Goal: Task Accomplishment & Management: Manage account settings

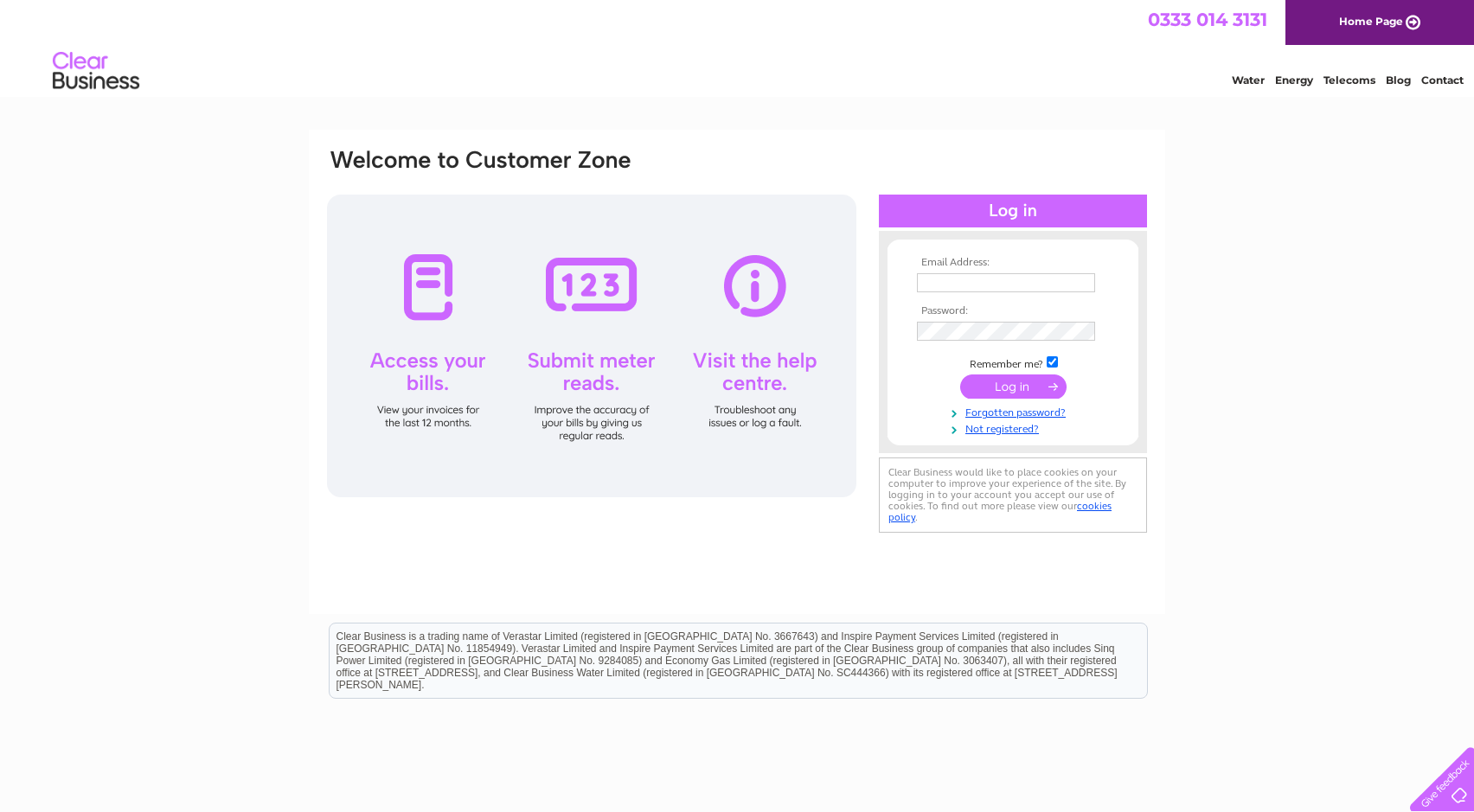
type input "[EMAIL_ADDRESS][DOMAIN_NAME]"
click at [755, 361] on div at bounding box center [591, 346] width 529 height 302
click at [728, 360] on div at bounding box center [591, 346] width 529 height 302
click at [1005, 377] on input "submit" at bounding box center [1013, 386] width 107 height 24
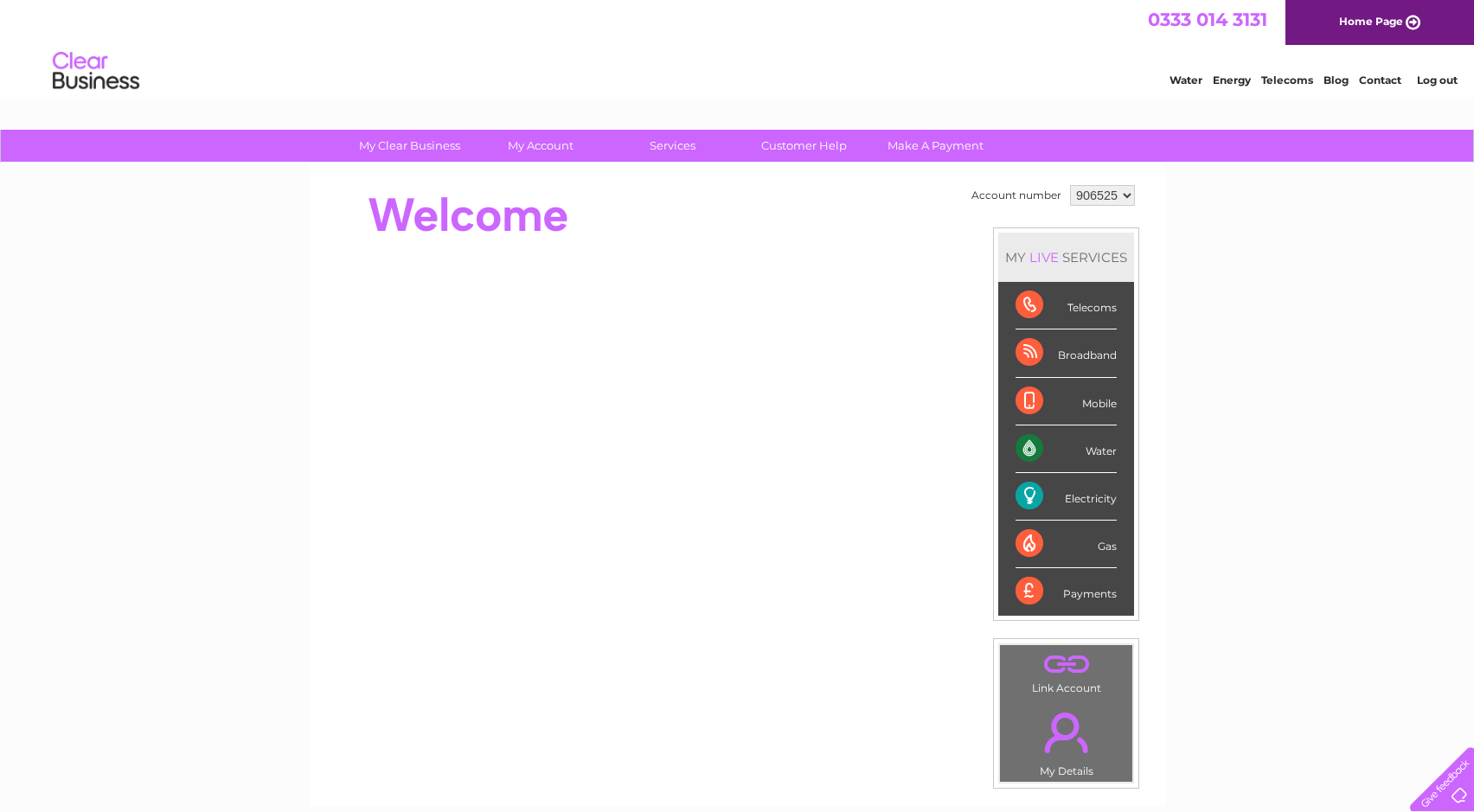
drag, startPoint x: 1478, startPoint y: 186, endPoint x: 1361, endPoint y: 191, distance: 117.1
click at [1361, 191] on div "My Clear Business Login Details My Details My Preferences Link Account My Accou…" at bounding box center [737, 615] width 1474 height 971
click at [784, 137] on link "Customer Help" at bounding box center [804, 145] width 143 height 32
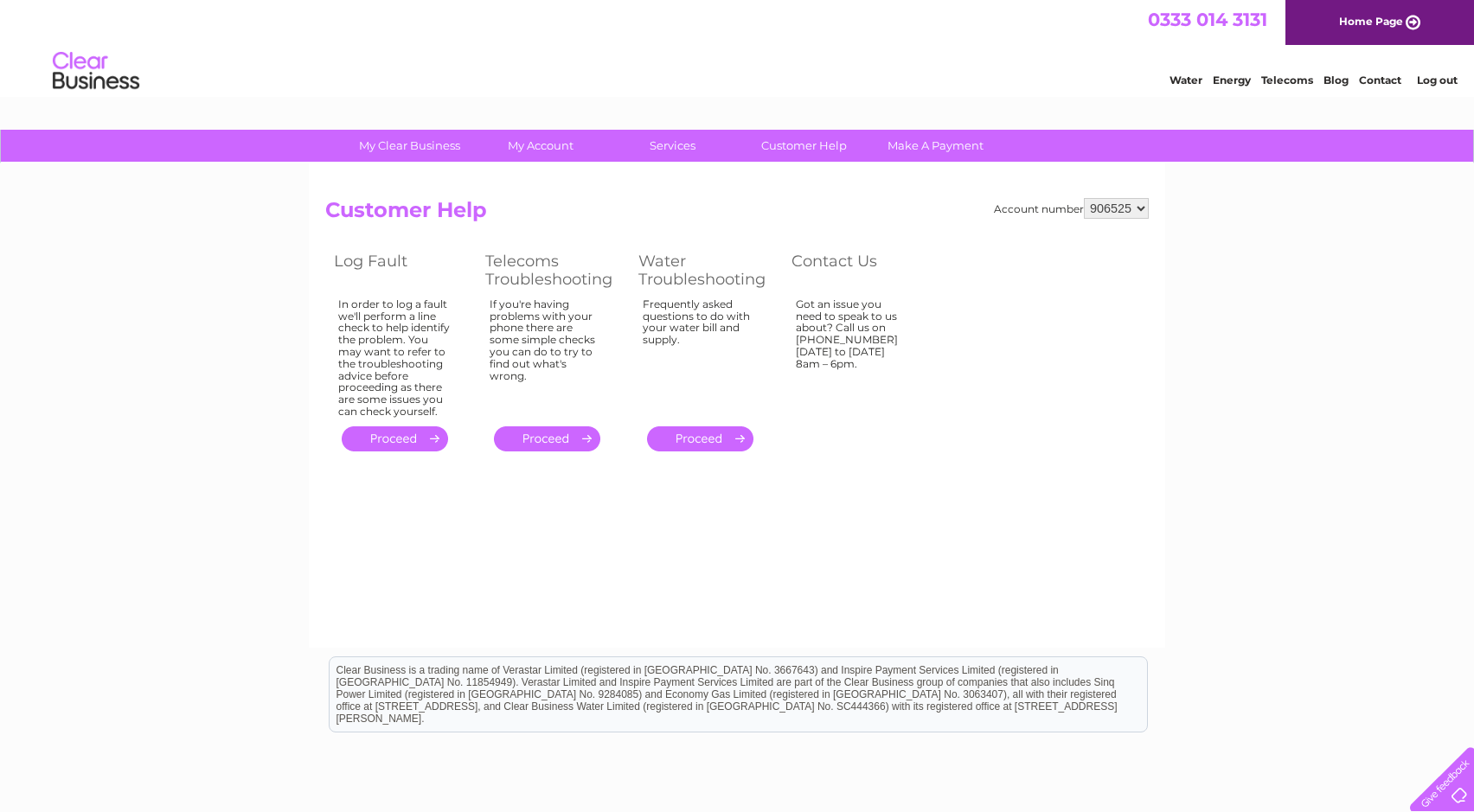
click at [421, 439] on link "." at bounding box center [395, 439] width 107 height 25
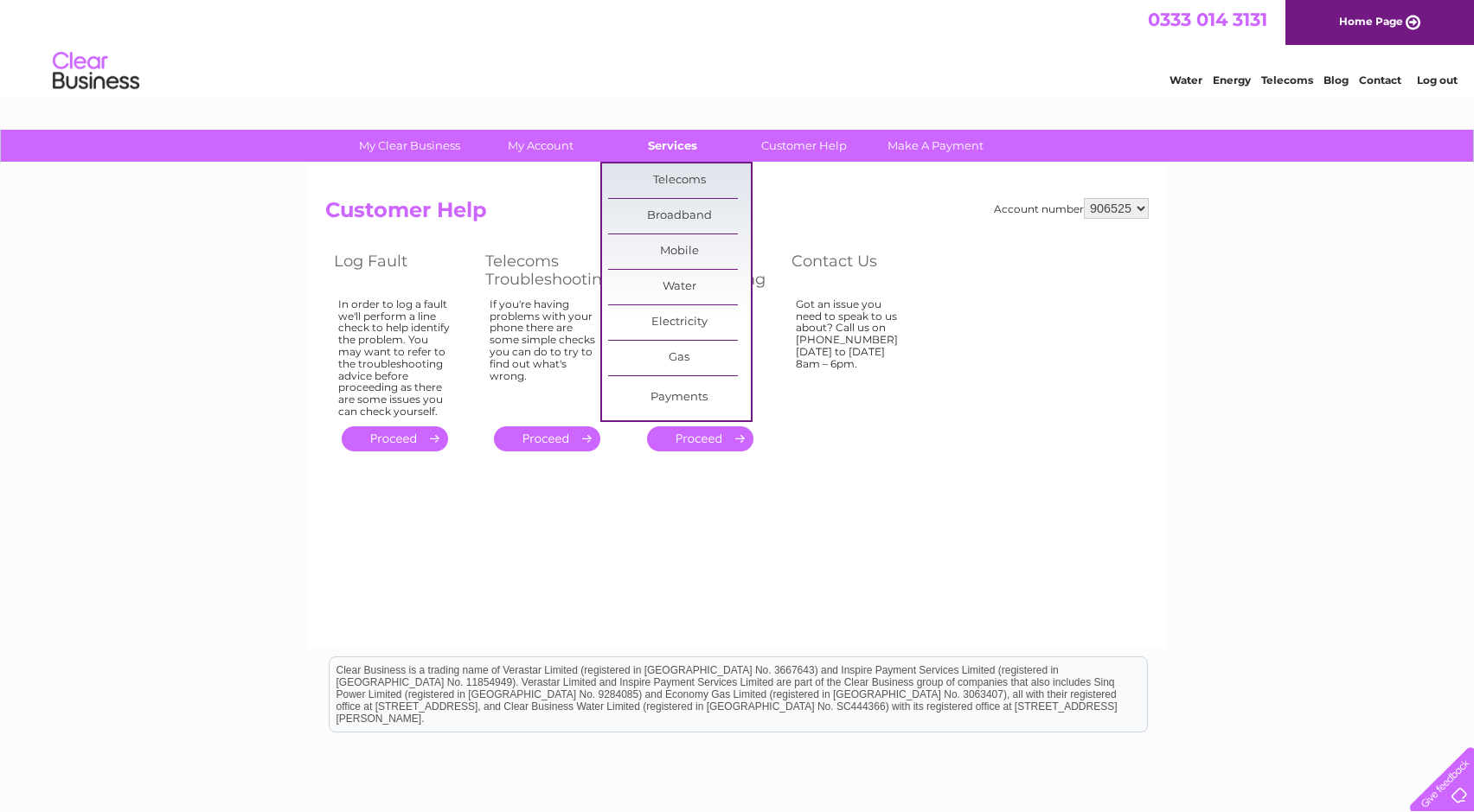
click at [610, 146] on link "Services" at bounding box center [672, 145] width 143 height 32
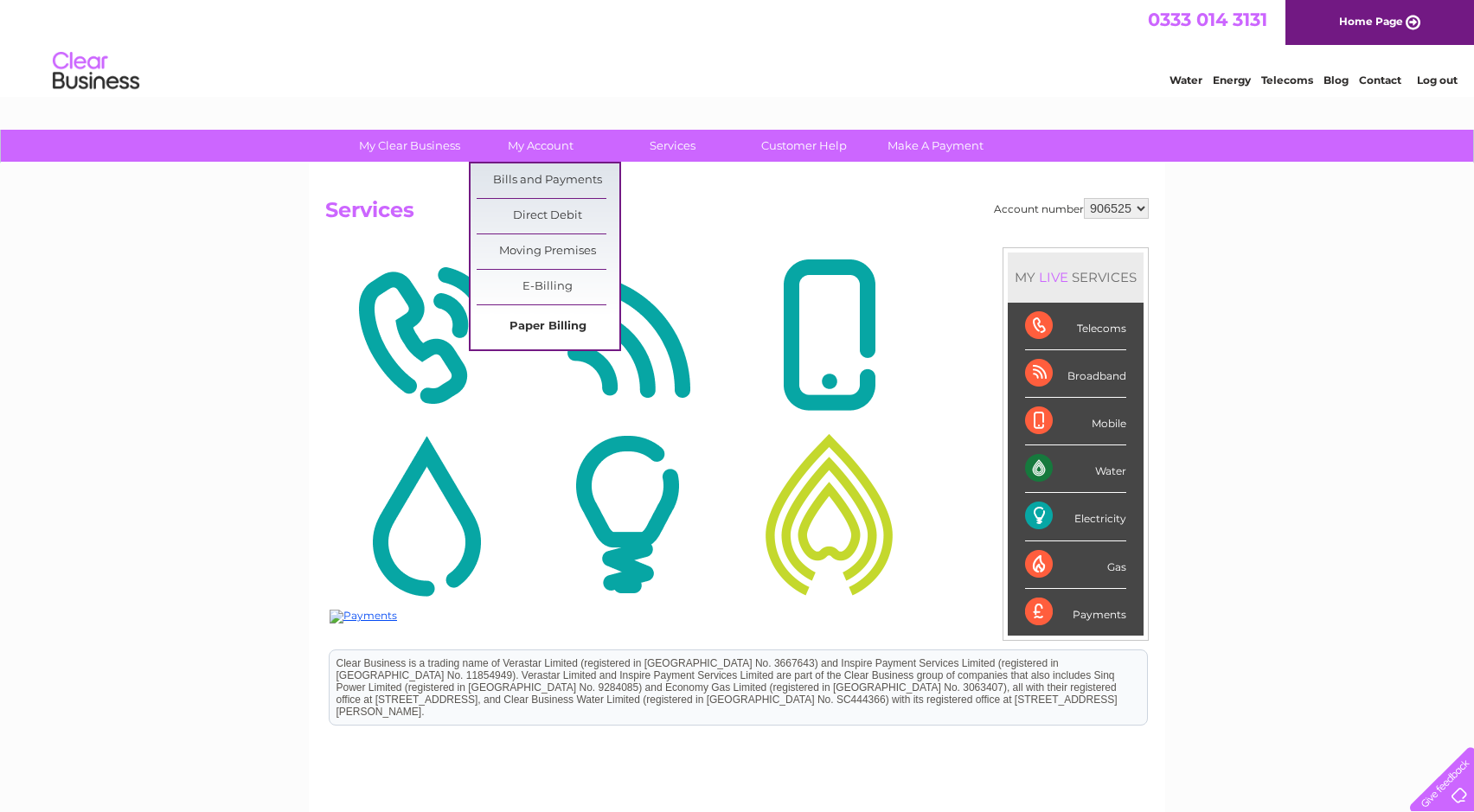
click at [512, 320] on link "Paper Billing" at bounding box center [547, 326] width 143 height 35
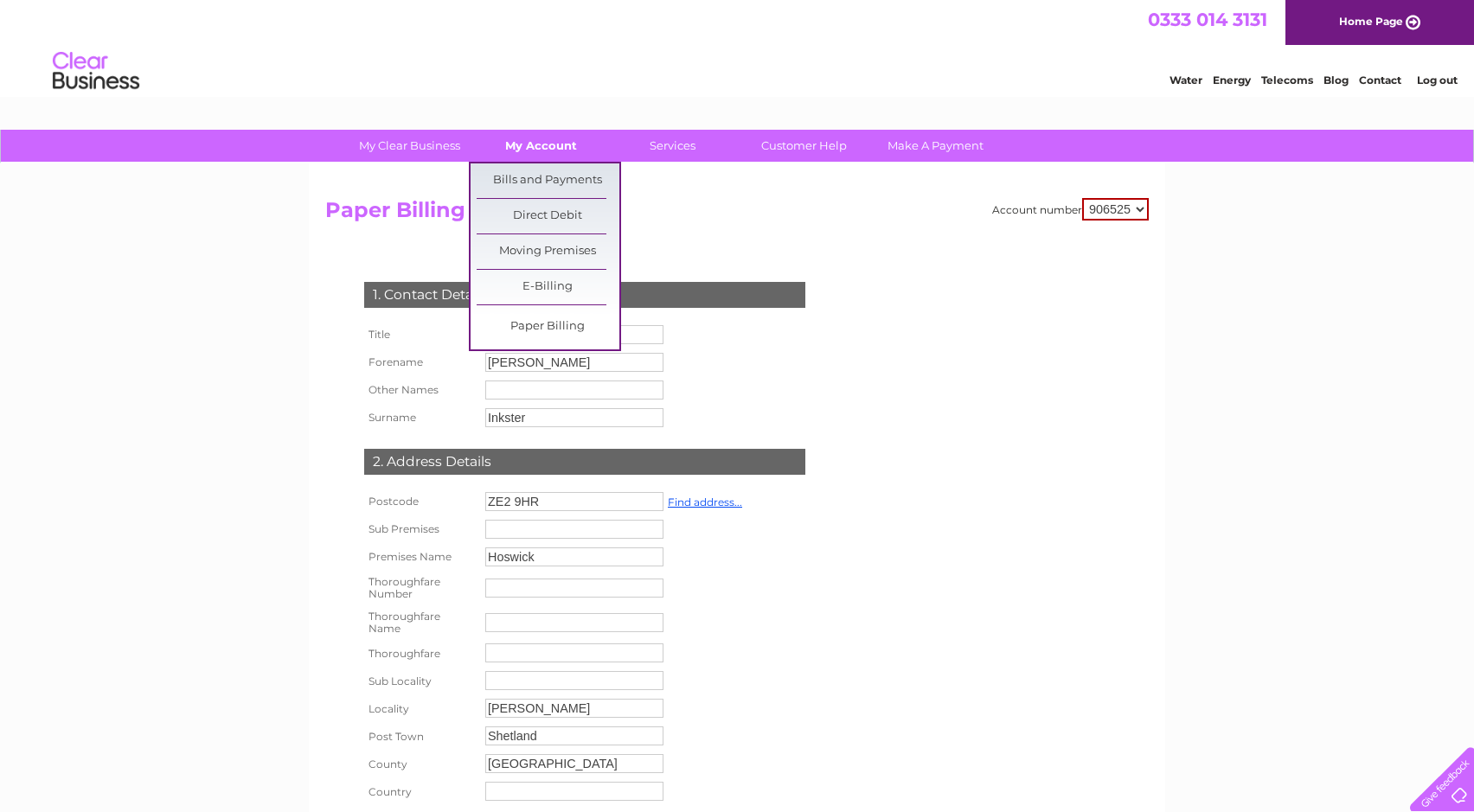
click at [543, 136] on link "My Account" at bounding box center [541, 145] width 143 height 32
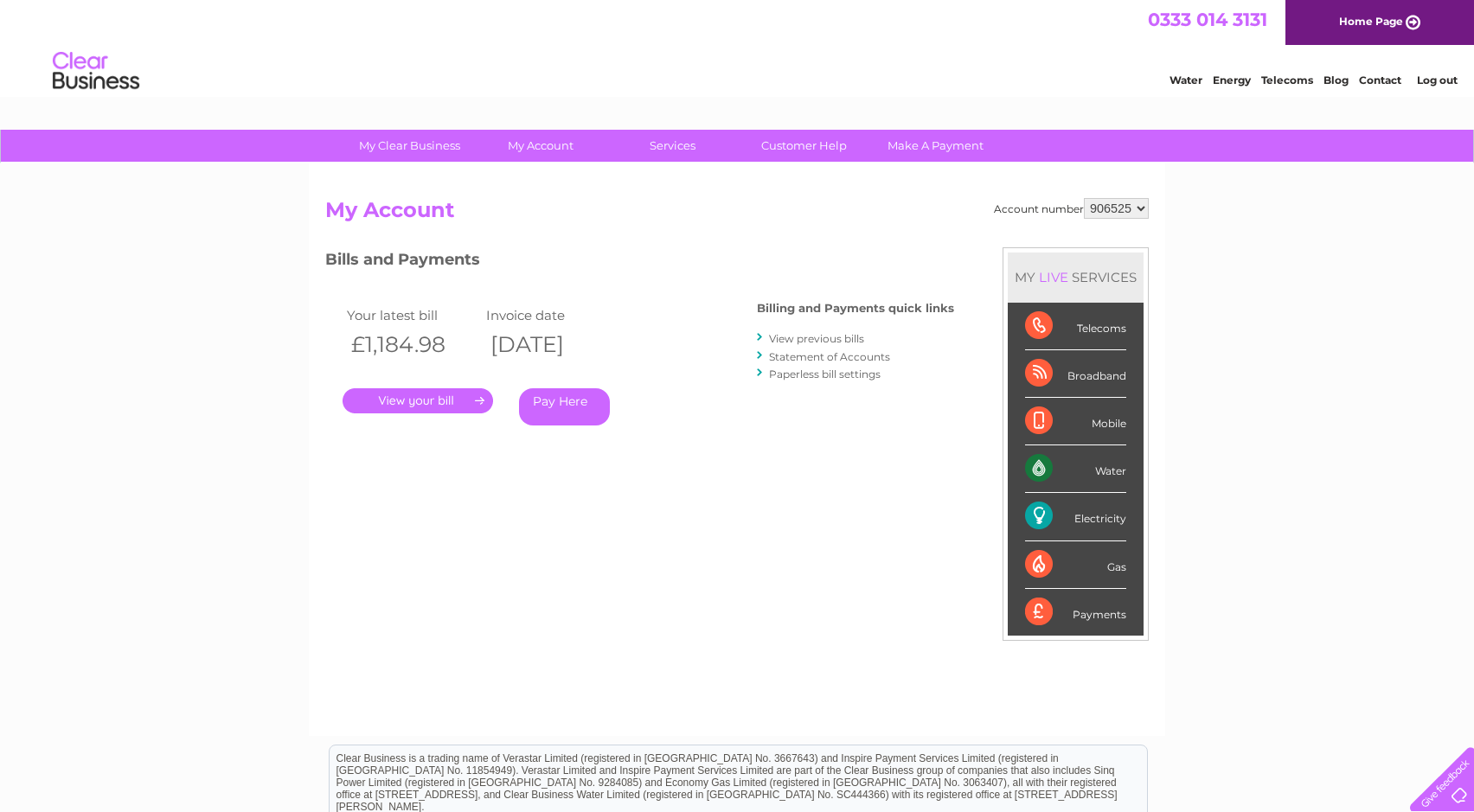
click at [437, 393] on link "." at bounding box center [418, 400] width 151 height 25
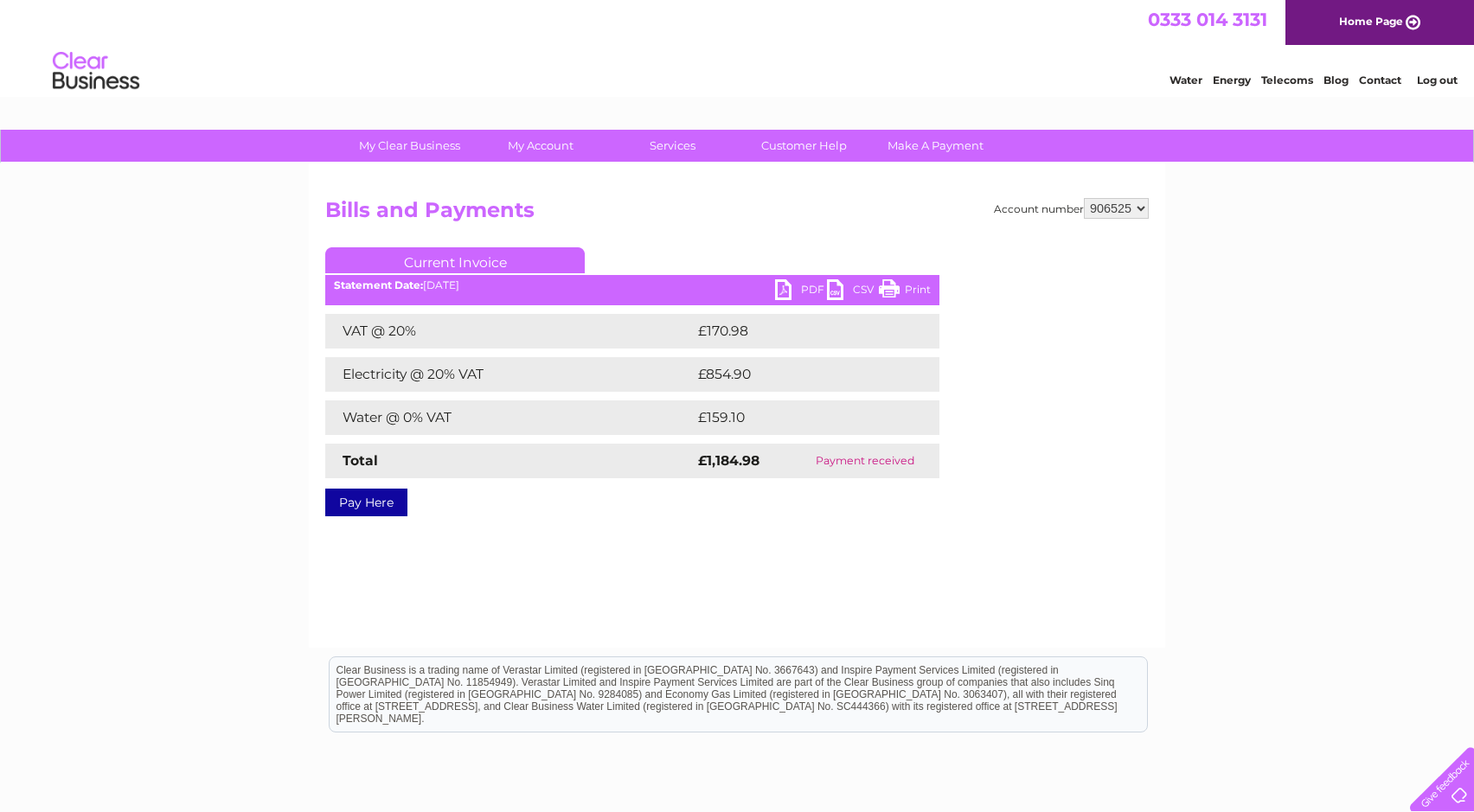
click at [1146, 207] on select "906525" at bounding box center [1116, 208] width 65 height 21
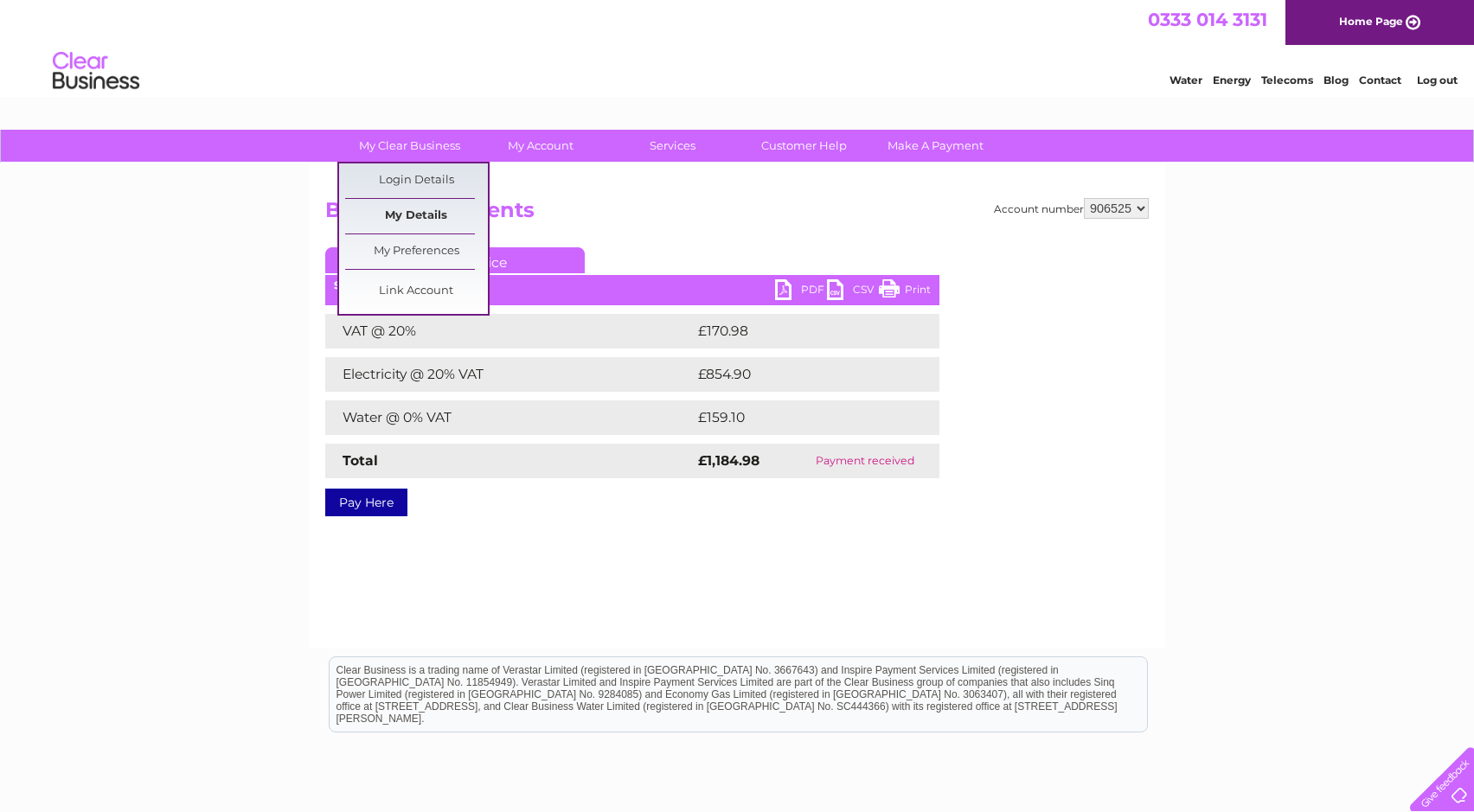
click at [417, 212] on link "My Details" at bounding box center [416, 216] width 143 height 35
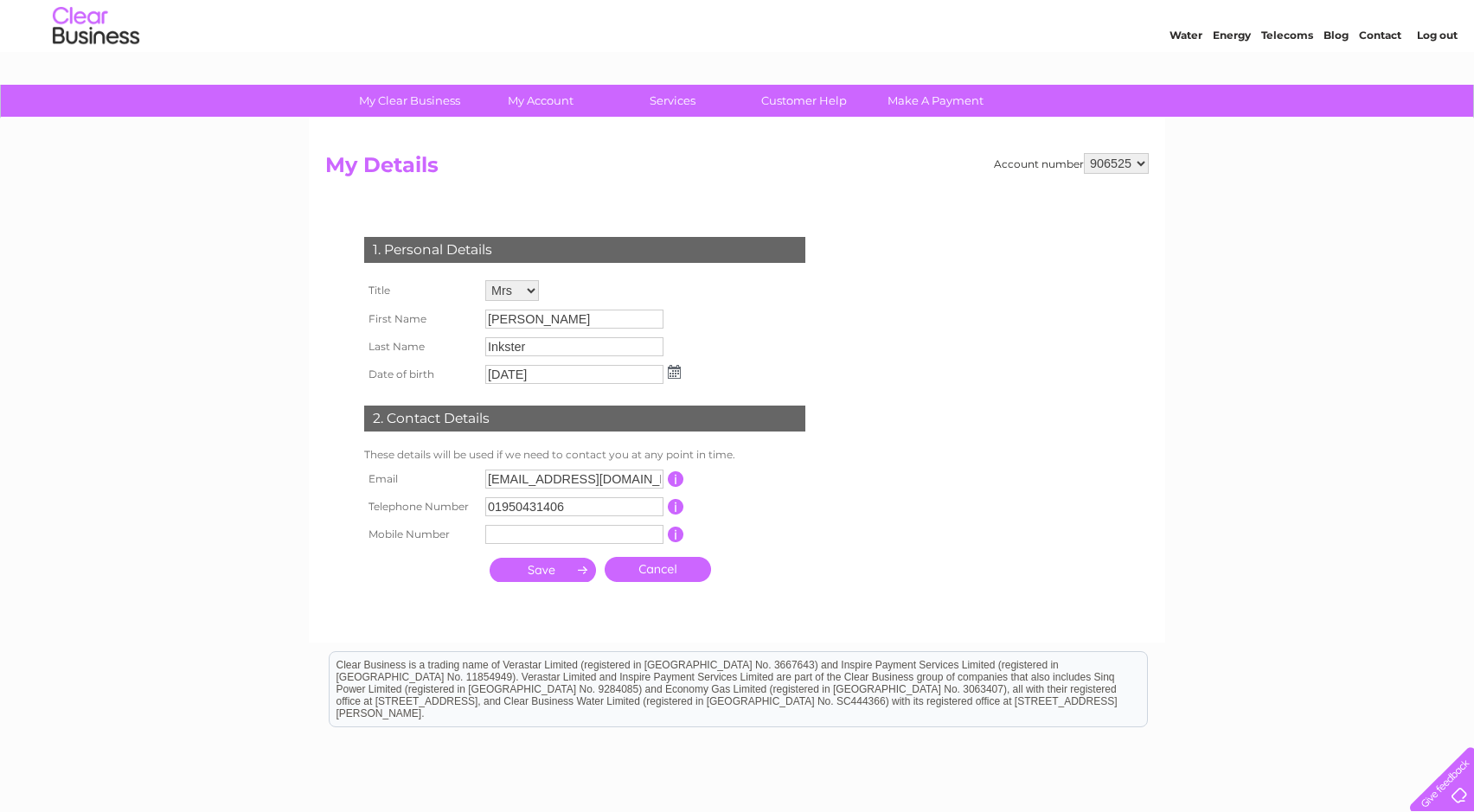
scroll to position [39, 0]
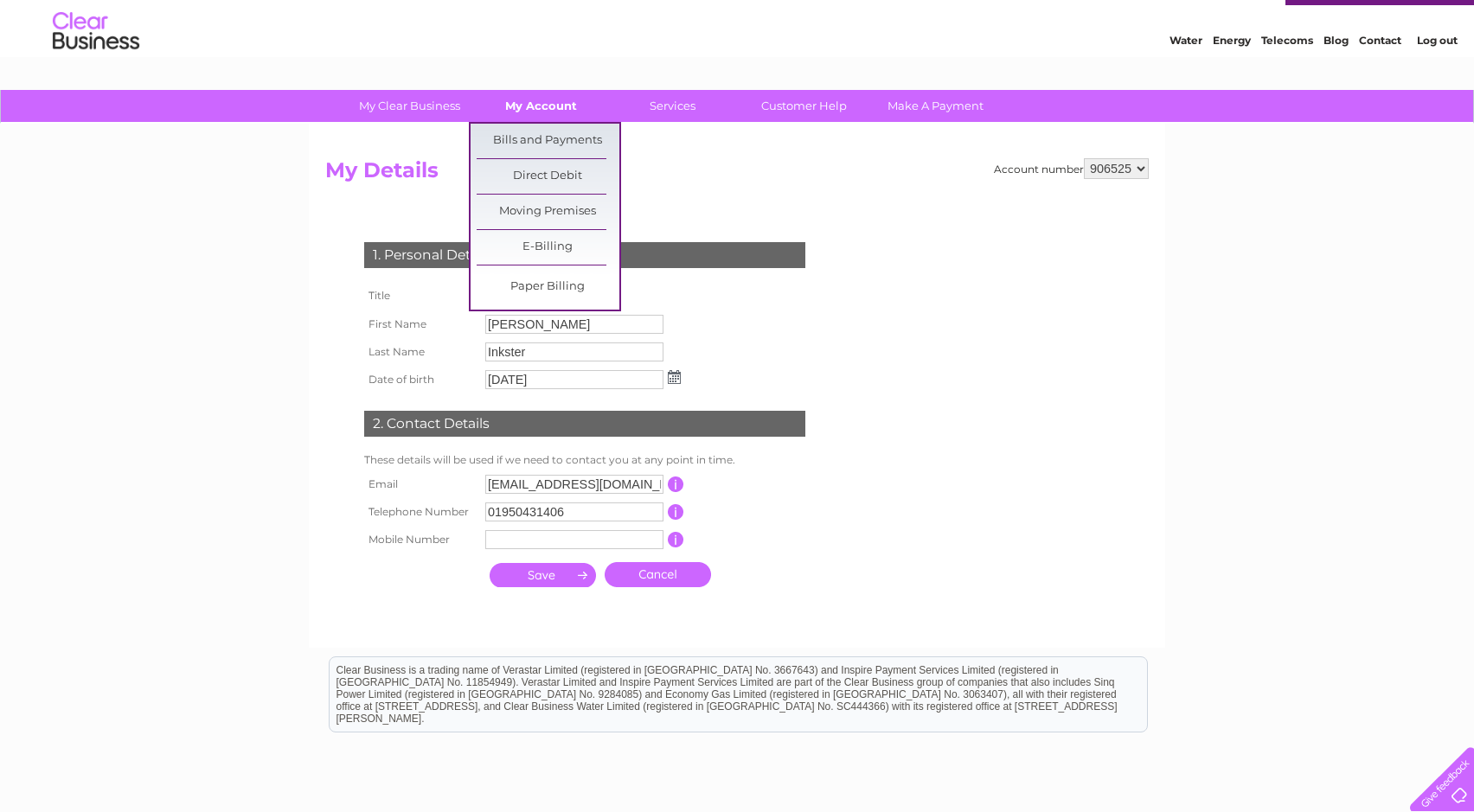
click at [525, 107] on link "My Account" at bounding box center [541, 106] width 143 height 32
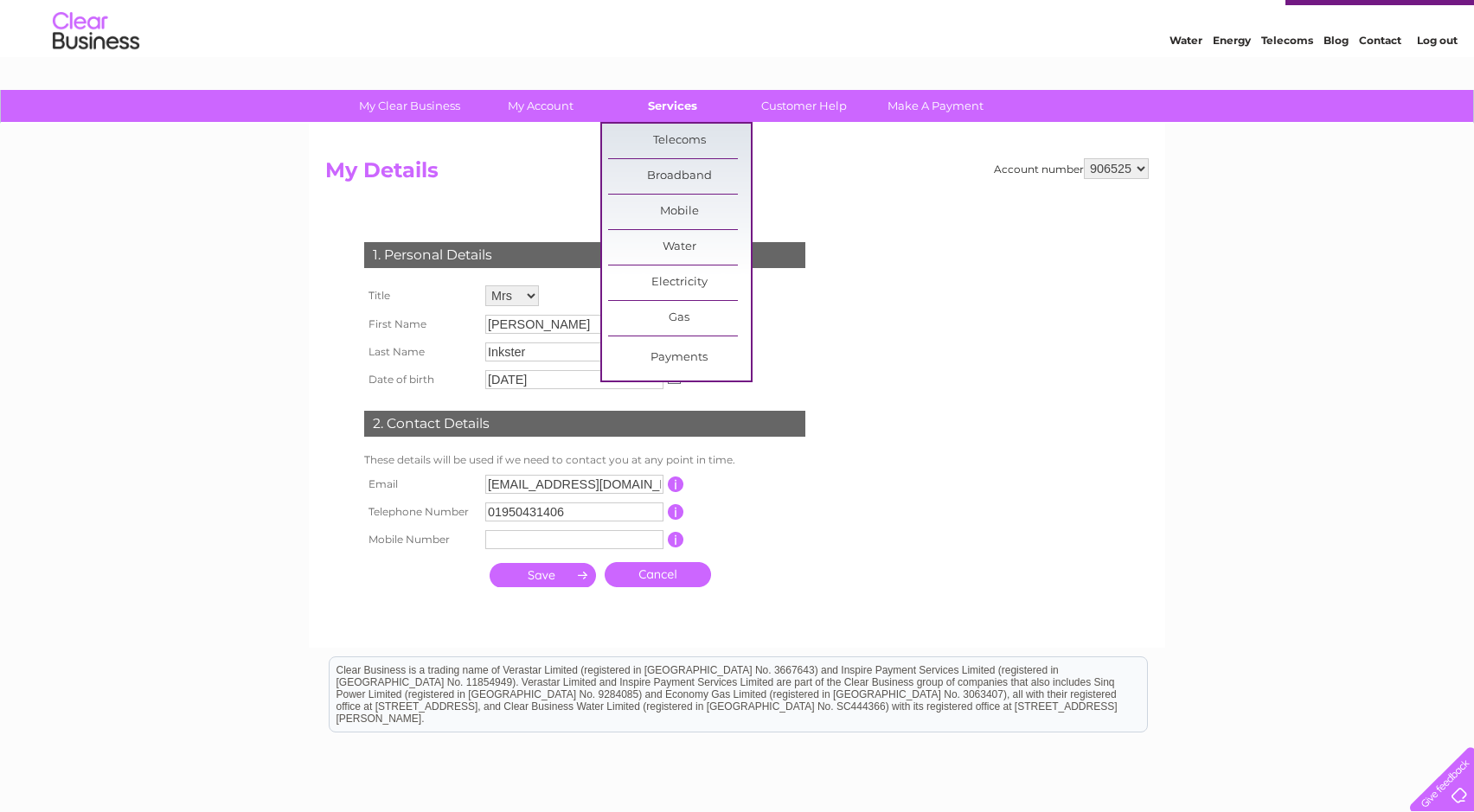
click at [676, 107] on link "Services" at bounding box center [672, 106] width 143 height 32
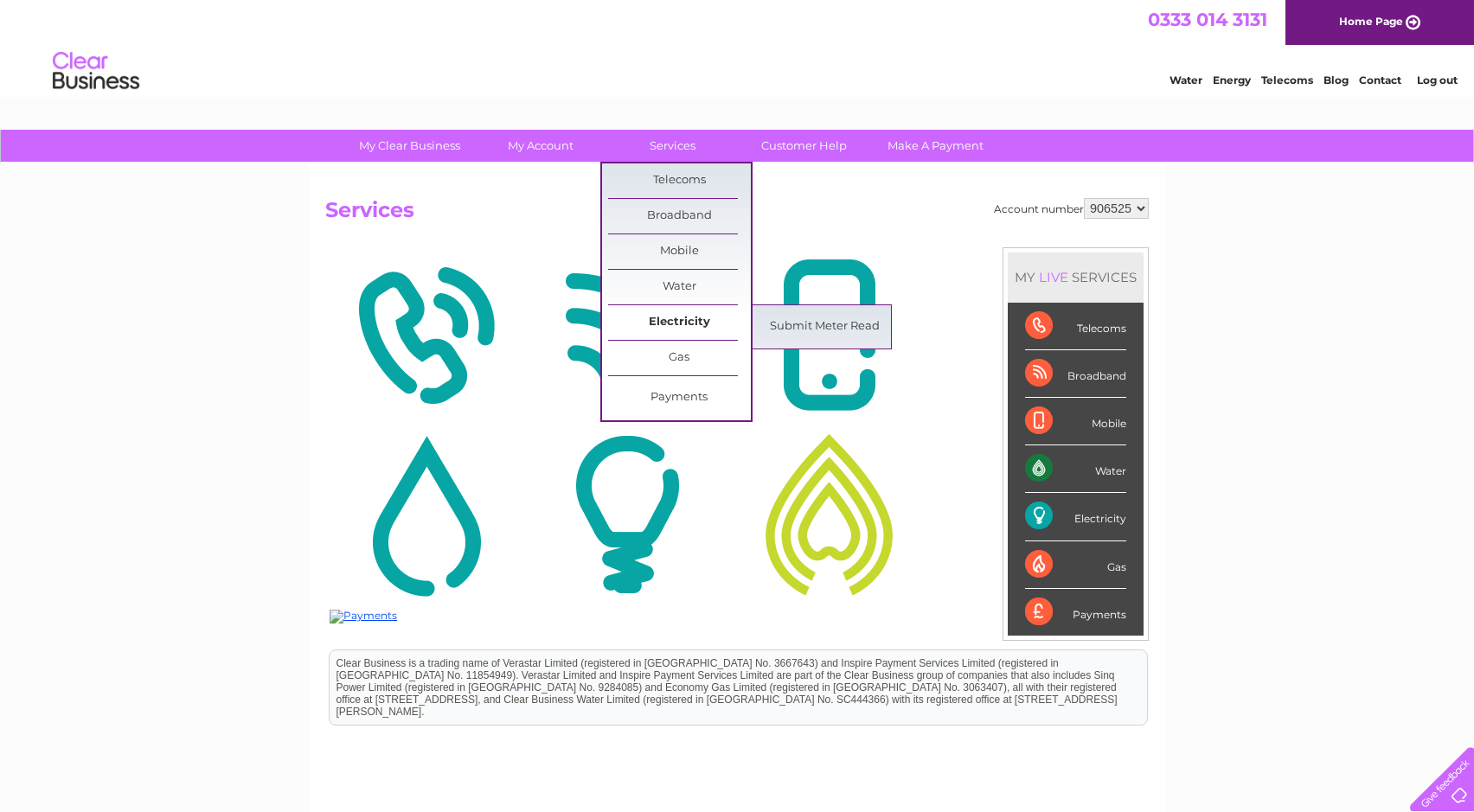
click at [670, 318] on link "Electricity" at bounding box center [679, 322] width 143 height 35
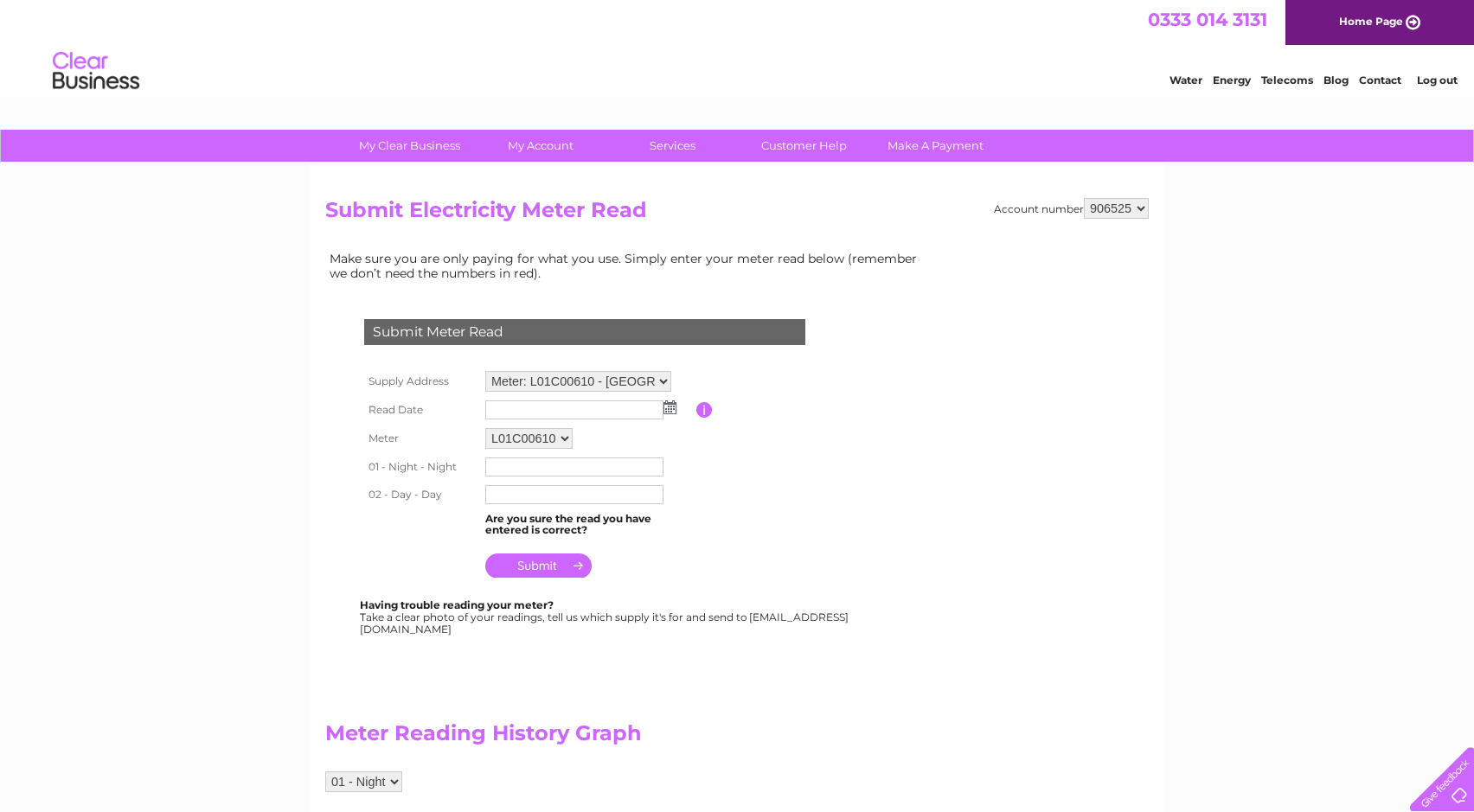
click at [788, 326] on div "Submit Meter Read" at bounding box center [584, 331] width 441 height 26
click at [802, 139] on link "Customer Help" at bounding box center [804, 145] width 143 height 32
